Goal: Check status

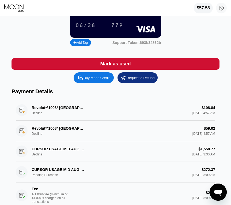
scroll to position [60, 0]
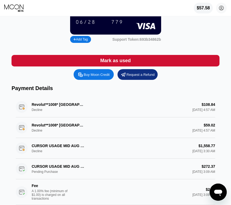
drag, startPoint x: 197, startPoint y: 146, endPoint x: 216, endPoint y: 146, distance: 19.0
drag, startPoint x: 33, startPoint y: 148, endPoint x: 97, endPoint y: 149, distance: 63.7
click at [97, 149] on div "CURSOR USAGE MID AUG +18314259504 US Decline $1,558.77 Aug 20, 2025 3:30 AM" at bounding box center [115, 148] width 199 height 21
click at [46, 166] on div "CURSOR USAGE MID AUG +18314259504 US Pending Purchase $272.37 Aug 20, 2025 3:09…" at bounding box center [115, 181] width 199 height 46
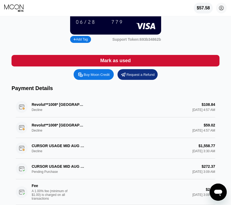
click at [58, 146] on div "CURSOR USAGE MID AUG +18314259504 US Decline $1,558.77 Aug 20, 2025 3:30 AM" at bounding box center [115, 148] width 199 height 21
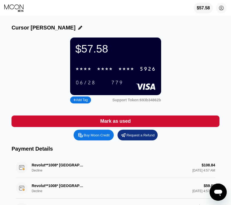
click at [14, 7] on icon at bounding box center [13, 6] width 19 height 5
